Goal: Task Accomplishment & Management: Manage account settings

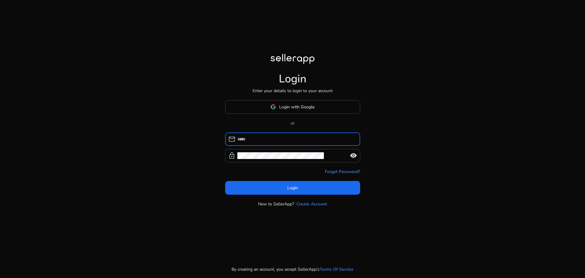
click at [310, 106] on span "Login with Google" at bounding box center [296, 107] width 35 height 6
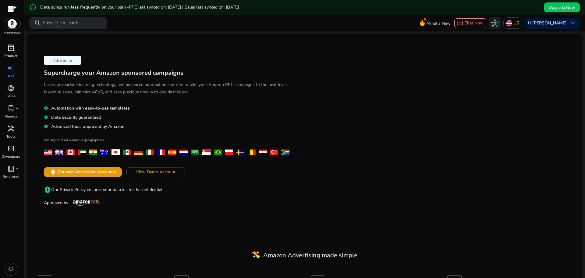
click at [9, 52] on div "inventory_2" at bounding box center [10, 48] width 17 height 10
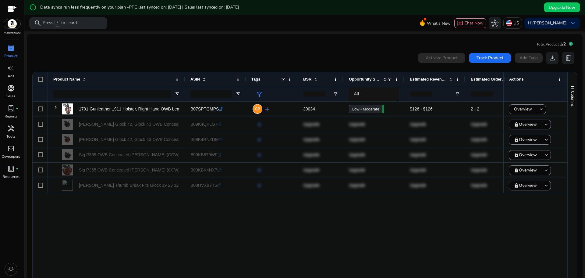
click at [9, 90] on span "donut_small" at bounding box center [10, 87] width 7 height 7
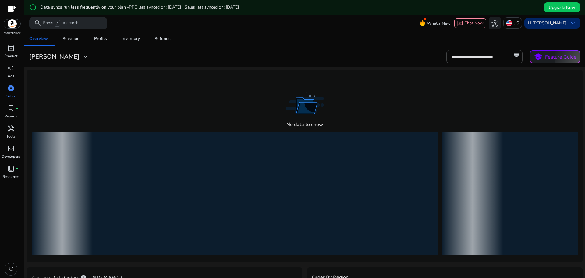
click at [571, 22] on span "keyboard_arrow_down" at bounding box center [572, 22] width 7 height 7
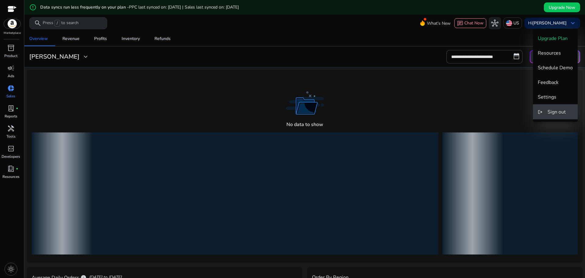
click at [554, 112] on span "Sign out" at bounding box center [557, 111] width 18 height 7
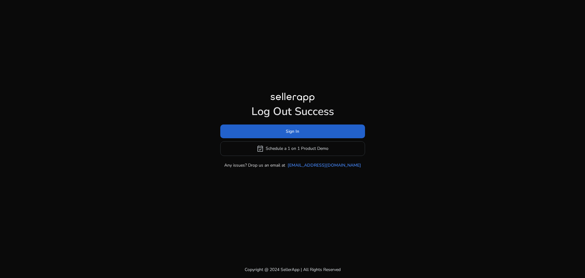
click at [324, 134] on span at bounding box center [292, 131] width 145 height 15
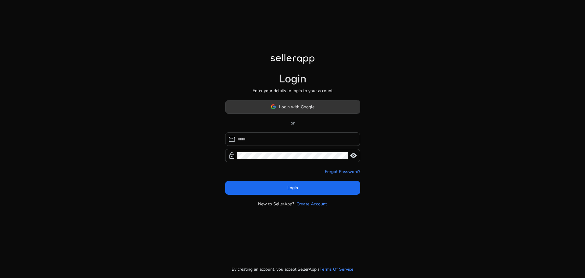
click at [285, 104] on span "Login with Google" at bounding box center [296, 107] width 35 height 6
